Goal: Find specific page/section: Find specific page/section

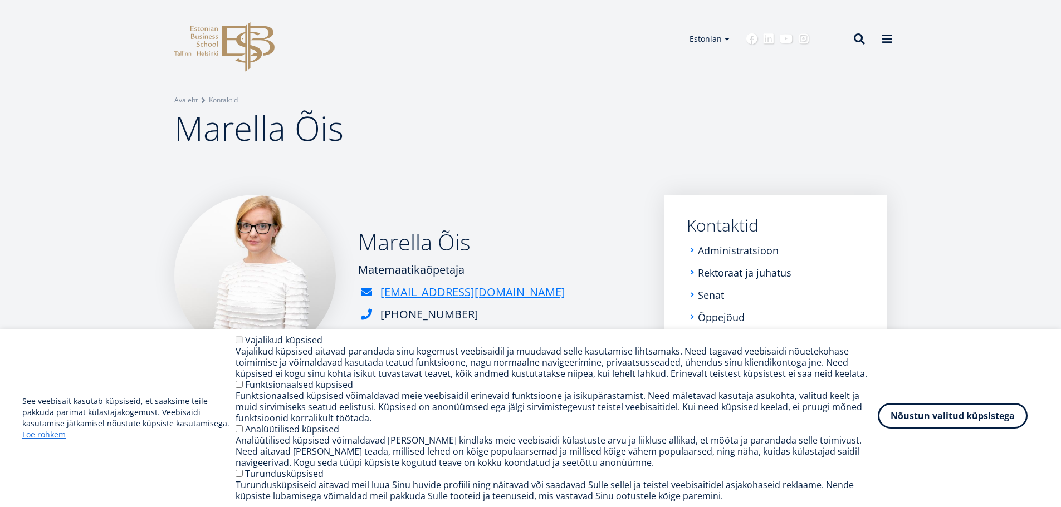
click at [937, 418] on button "Nõustun valitud küpsistega" at bounding box center [953, 416] width 150 height 26
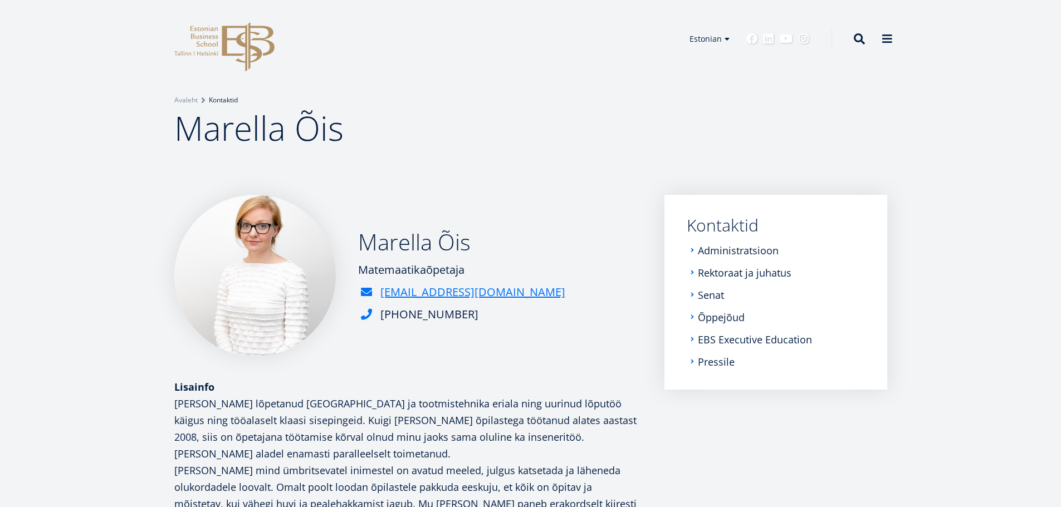
click at [226, 97] on link "Kontaktid" at bounding box center [223, 100] width 29 height 11
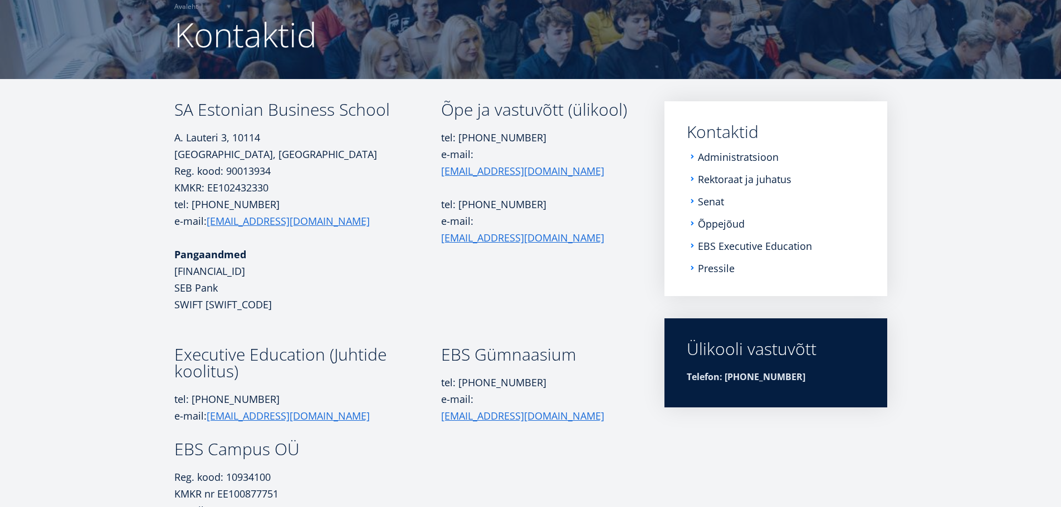
scroll to position [78, 0]
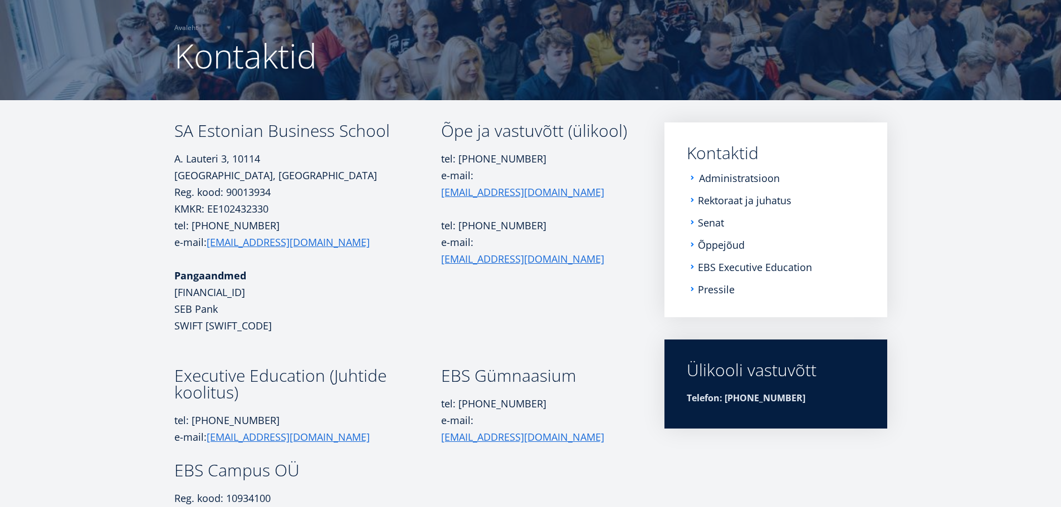
click at [722, 177] on link "Administratsioon" at bounding box center [739, 178] width 81 height 11
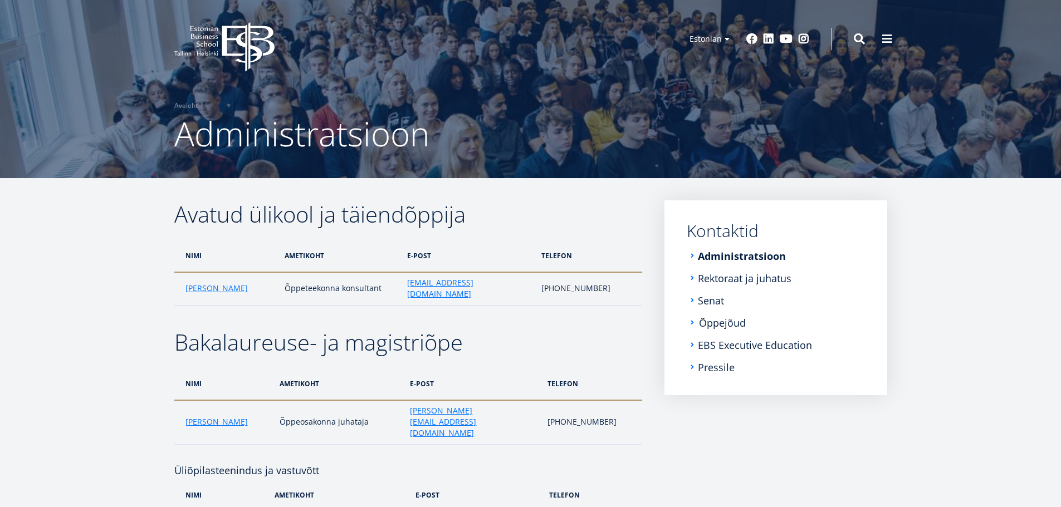
click at [722, 323] on link "Õppejõud" at bounding box center [722, 322] width 47 height 11
click at [886, 40] on span at bounding box center [887, 37] width 11 height 11
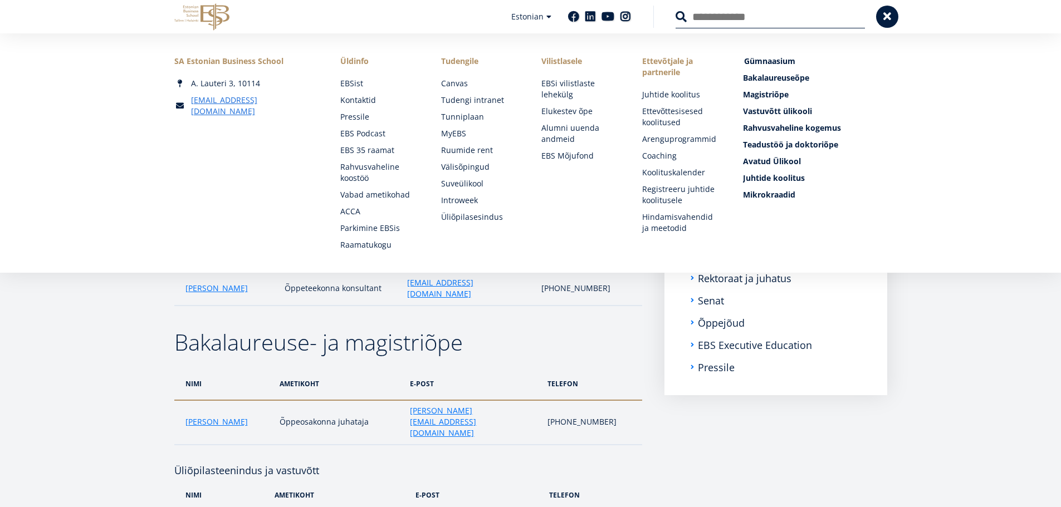
click at [775, 58] on span "Gümnaasium Tutvu ja registreeru" at bounding box center [769, 61] width 51 height 11
